Goal: Transaction & Acquisition: Purchase product/service

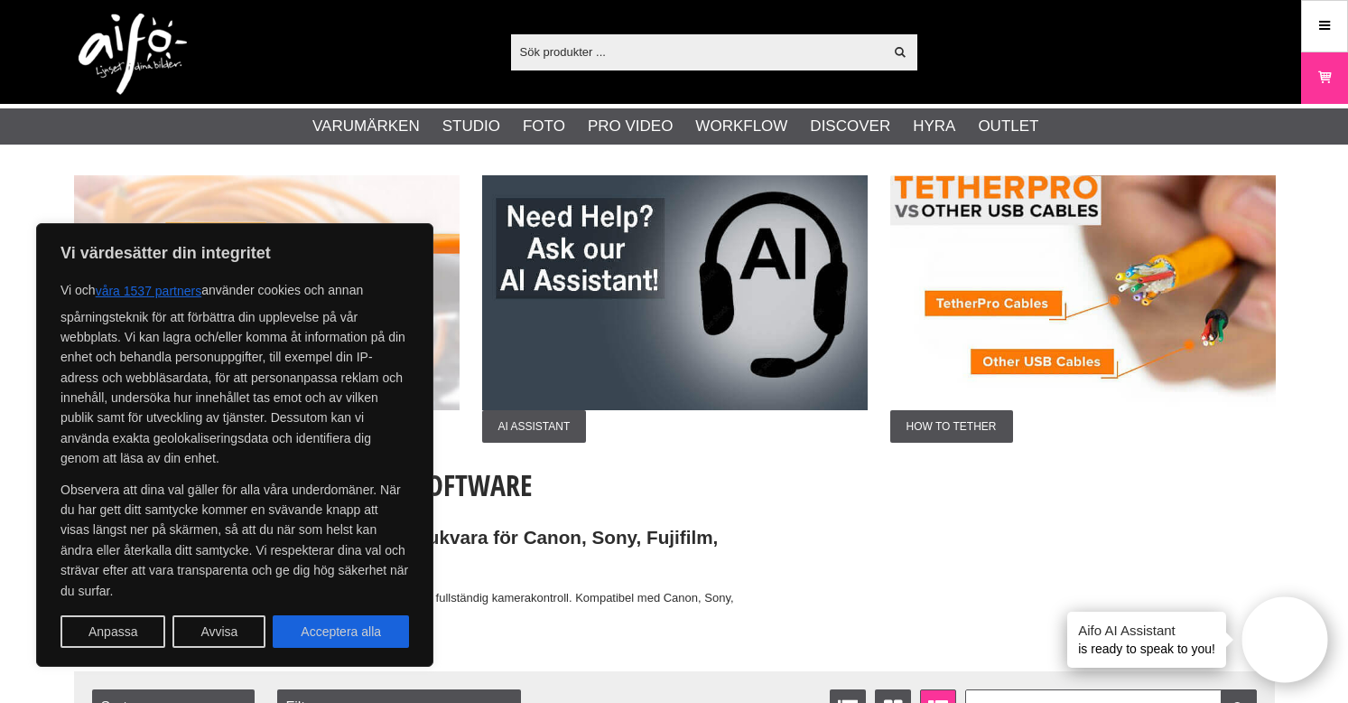
drag, startPoint x: 374, startPoint y: 635, endPoint x: 988, endPoint y: 646, distance: 614.2
click at [380, 635] on button "Acceptera alla" at bounding box center [341, 631] width 136 height 33
checkbox input "true"
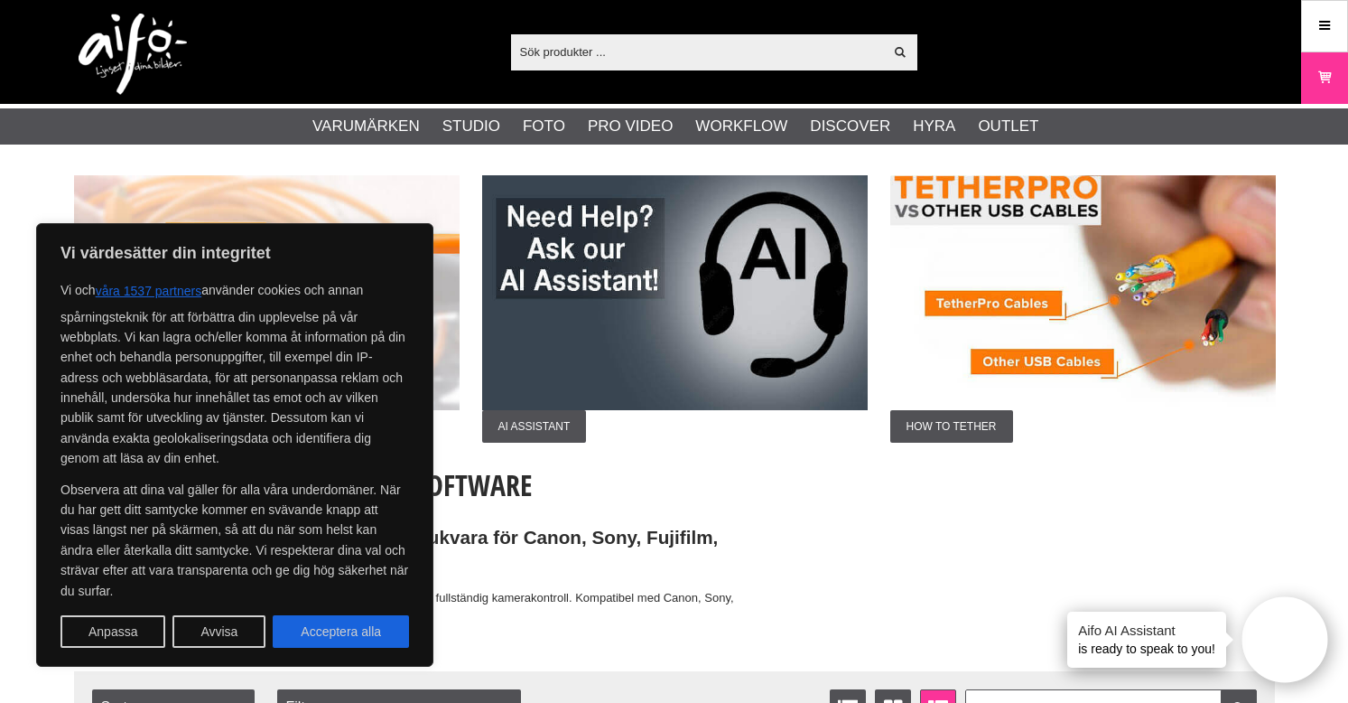
checkbox input "true"
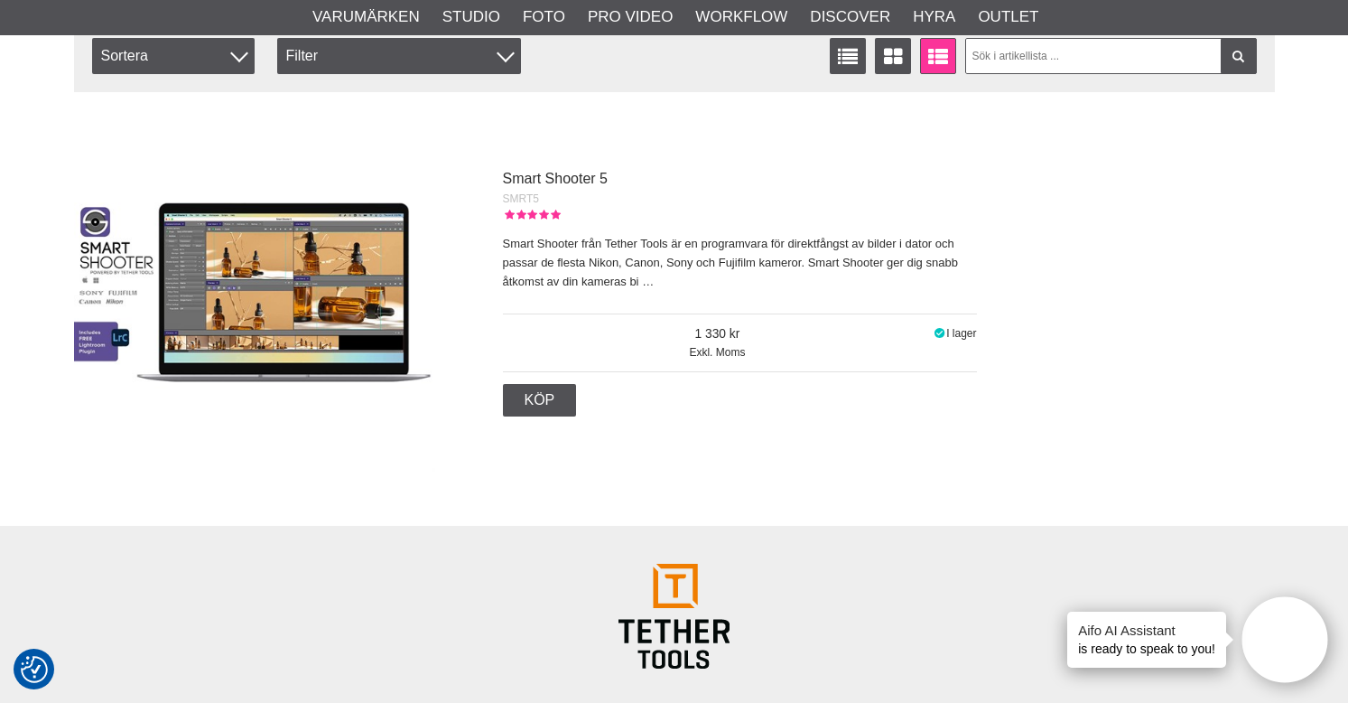
scroll to position [605, 0]
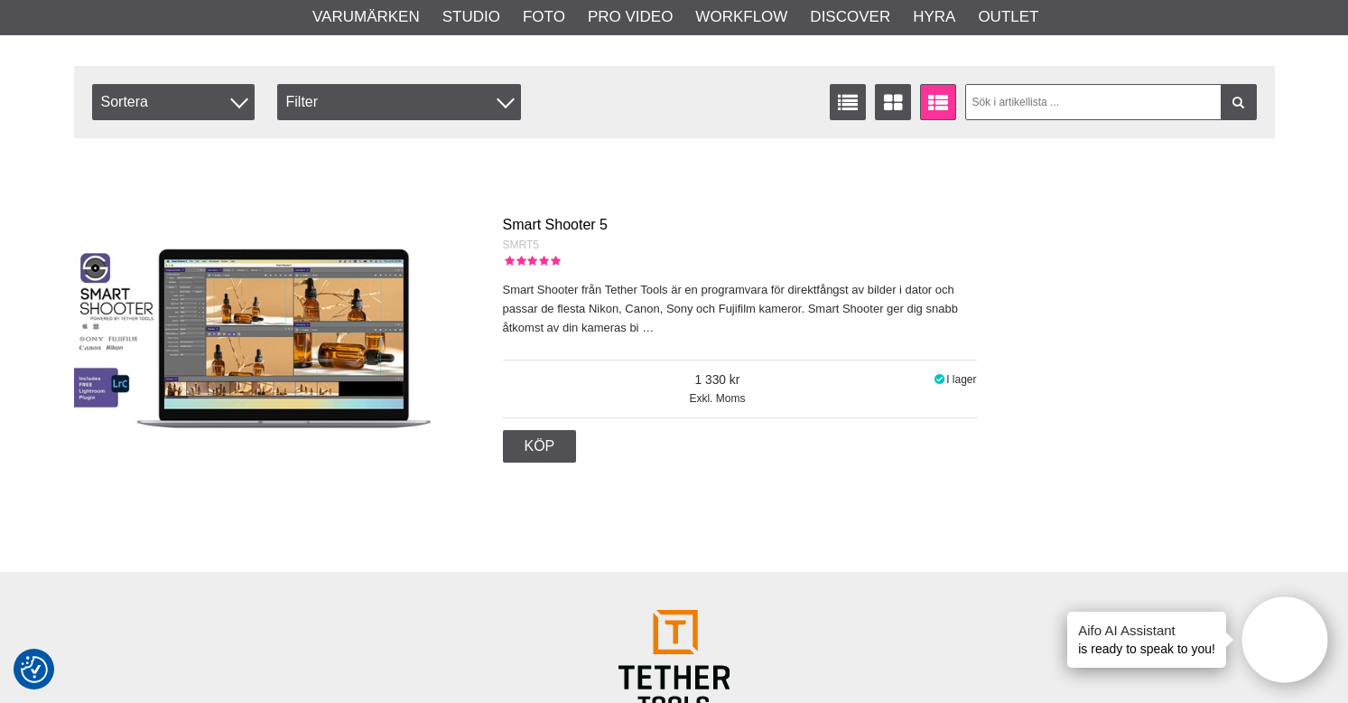
click at [564, 224] on link "Smart Shooter 5" at bounding box center [556, 224] width 106 height 15
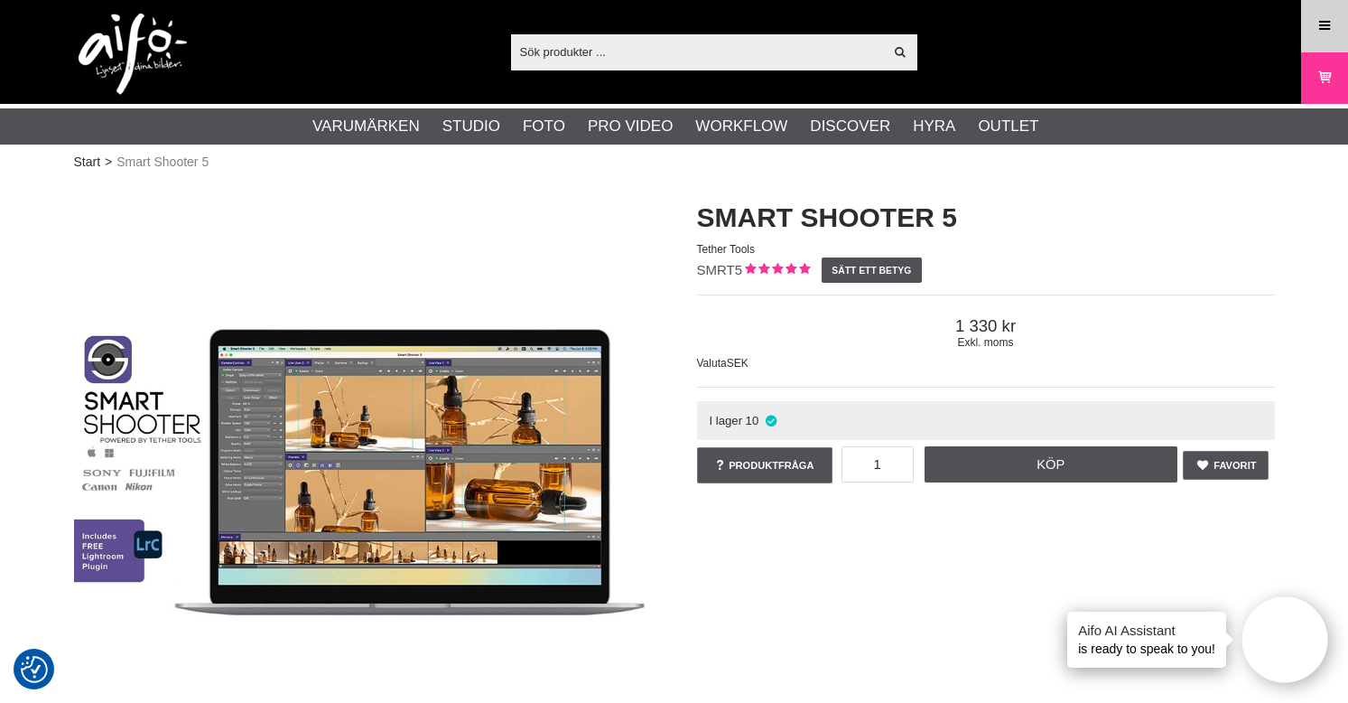
click at [1328, 18] on icon at bounding box center [1325, 26] width 16 height 20
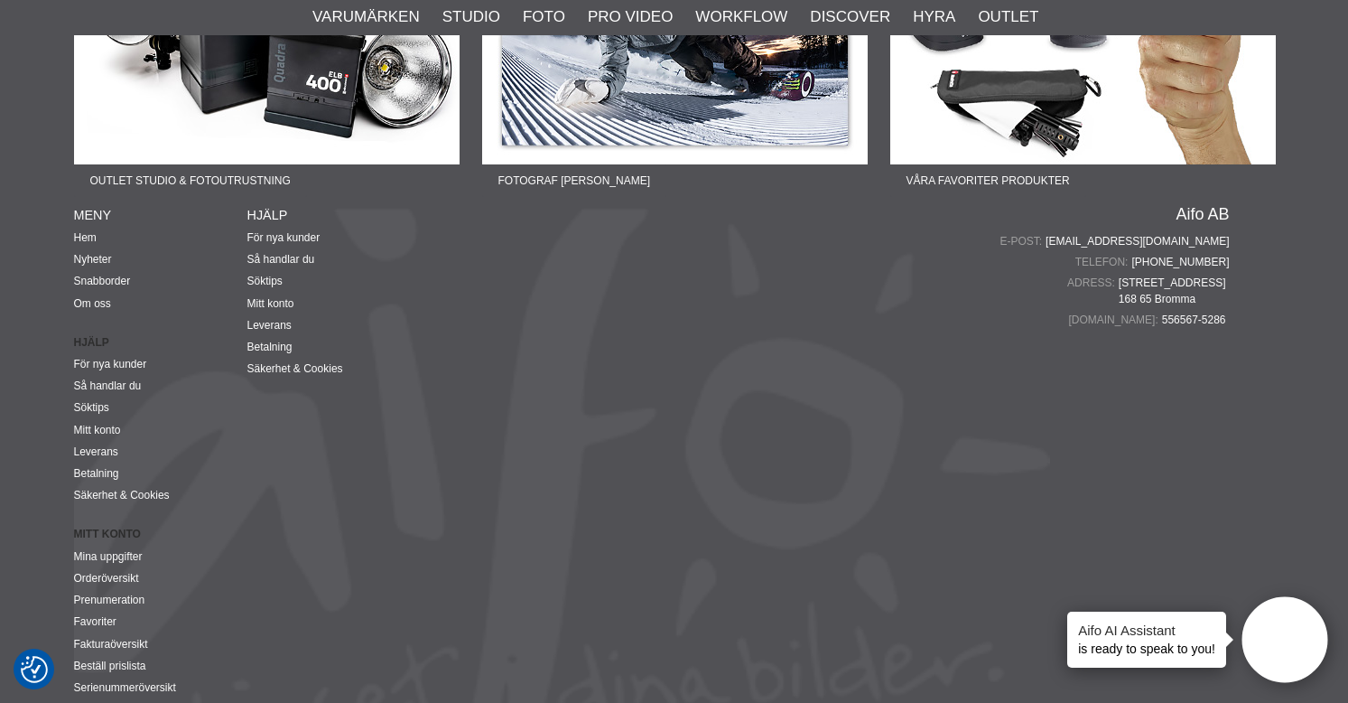
scroll to position [4569, 0]
